Goal: Find specific page/section: Find specific page/section

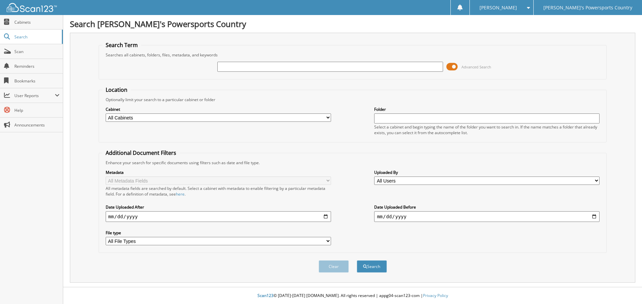
click at [298, 71] on input "text" at bounding box center [329, 67] width 225 height 10
type input "20163"
click at [357, 261] on button "Search" at bounding box center [372, 267] width 30 height 12
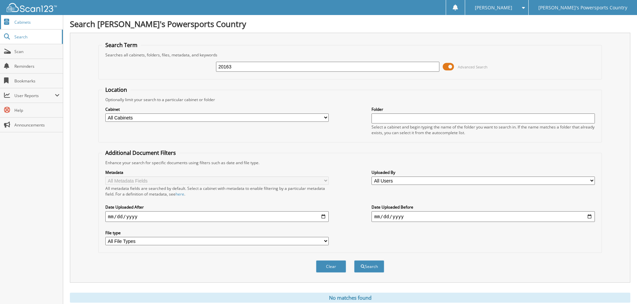
click at [32, 20] on span "Cabinets" at bounding box center [36, 22] width 45 height 6
